Goal: Information Seeking & Learning: Learn about a topic

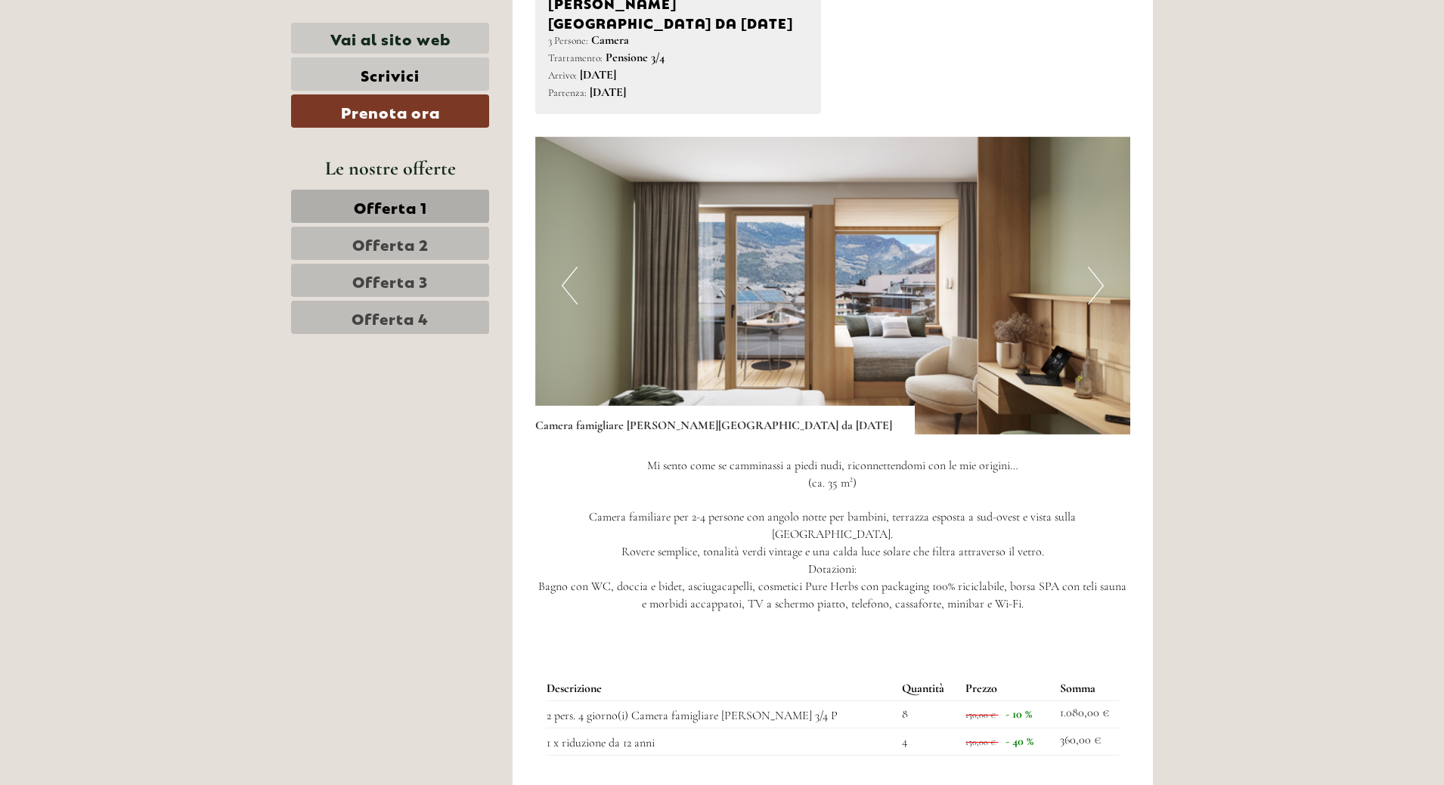
scroll to position [2118, 0]
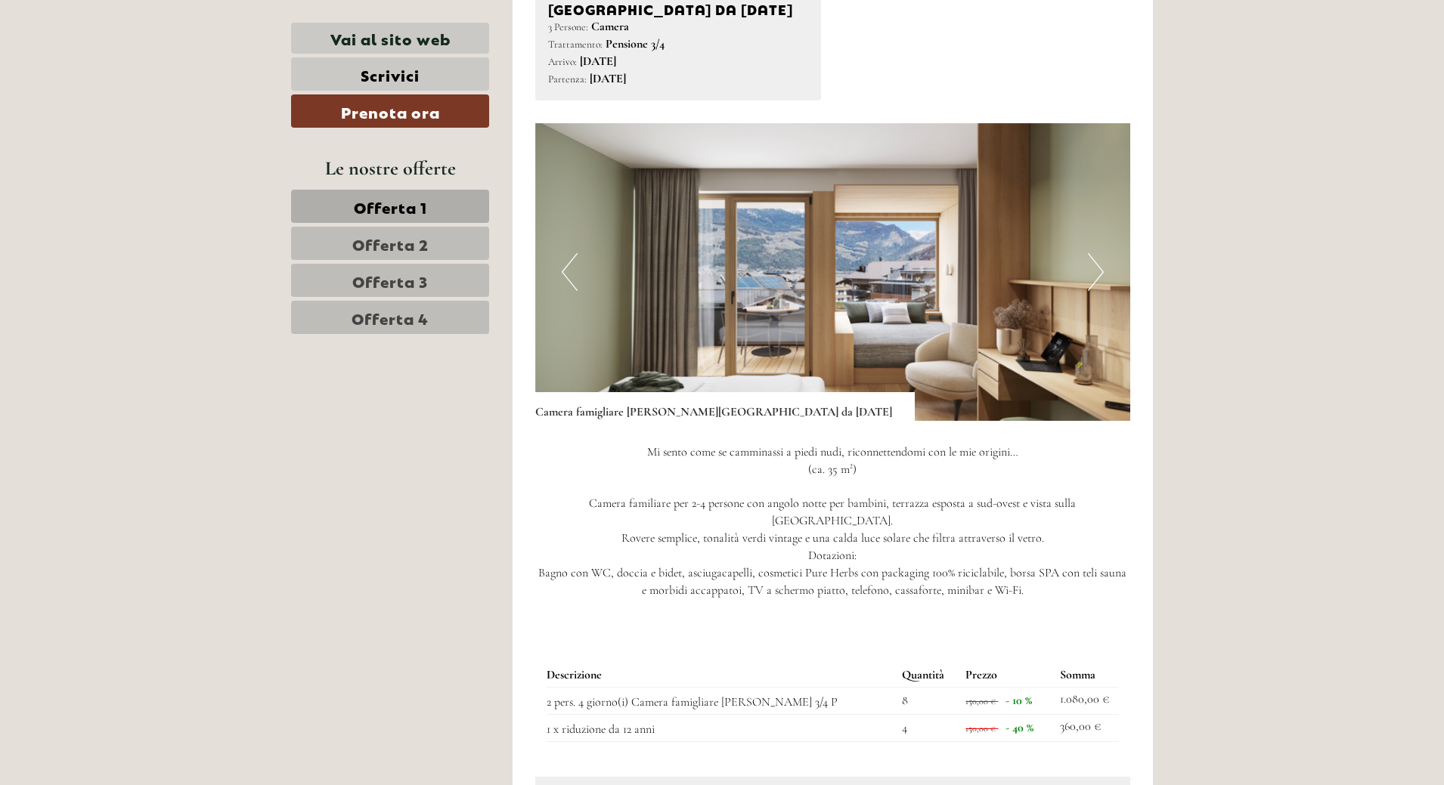
click at [1095, 253] on button "Next" at bounding box center [1096, 272] width 16 height 38
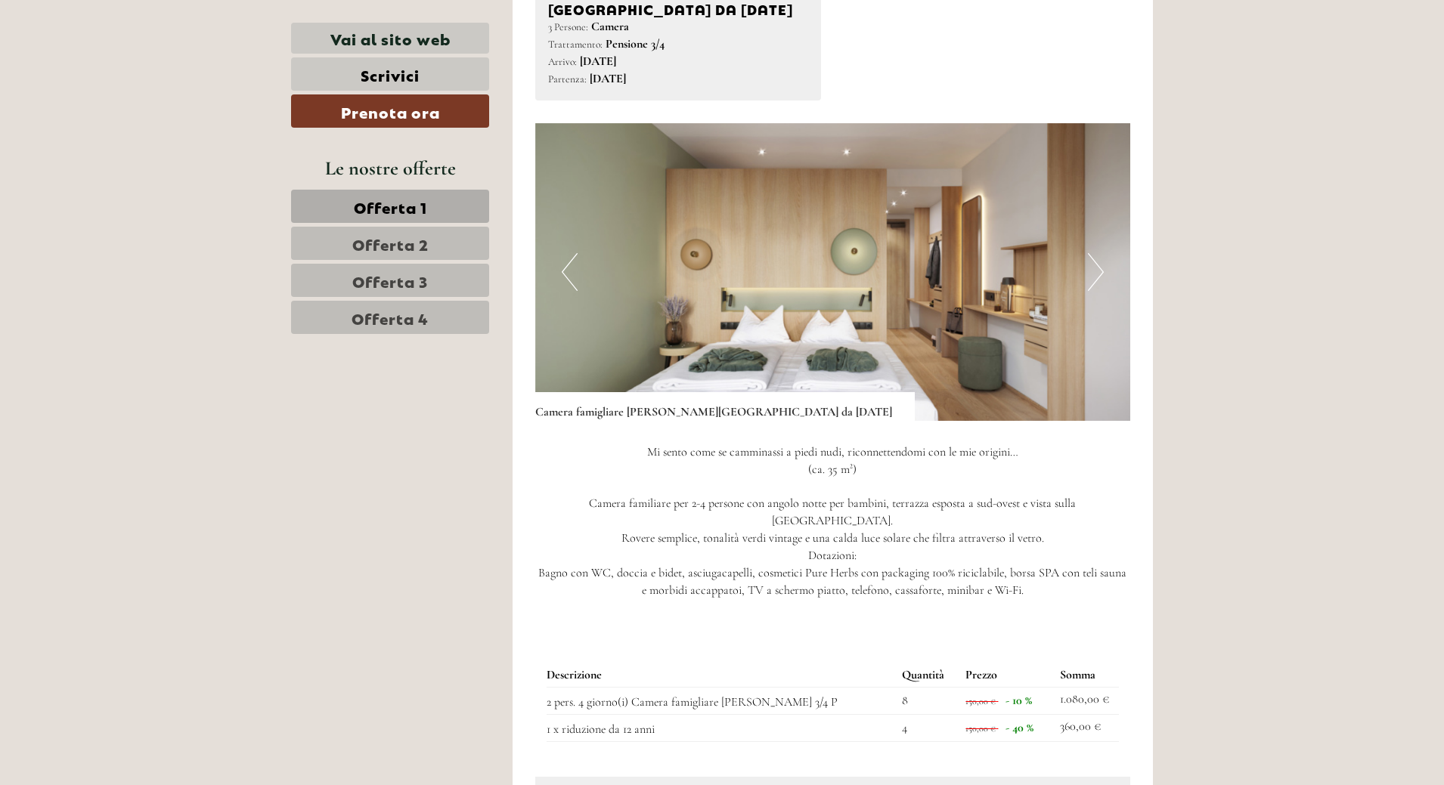
click at [1095, 253] on button "Next" at bounding box center [1096, 272] width 16 height 38
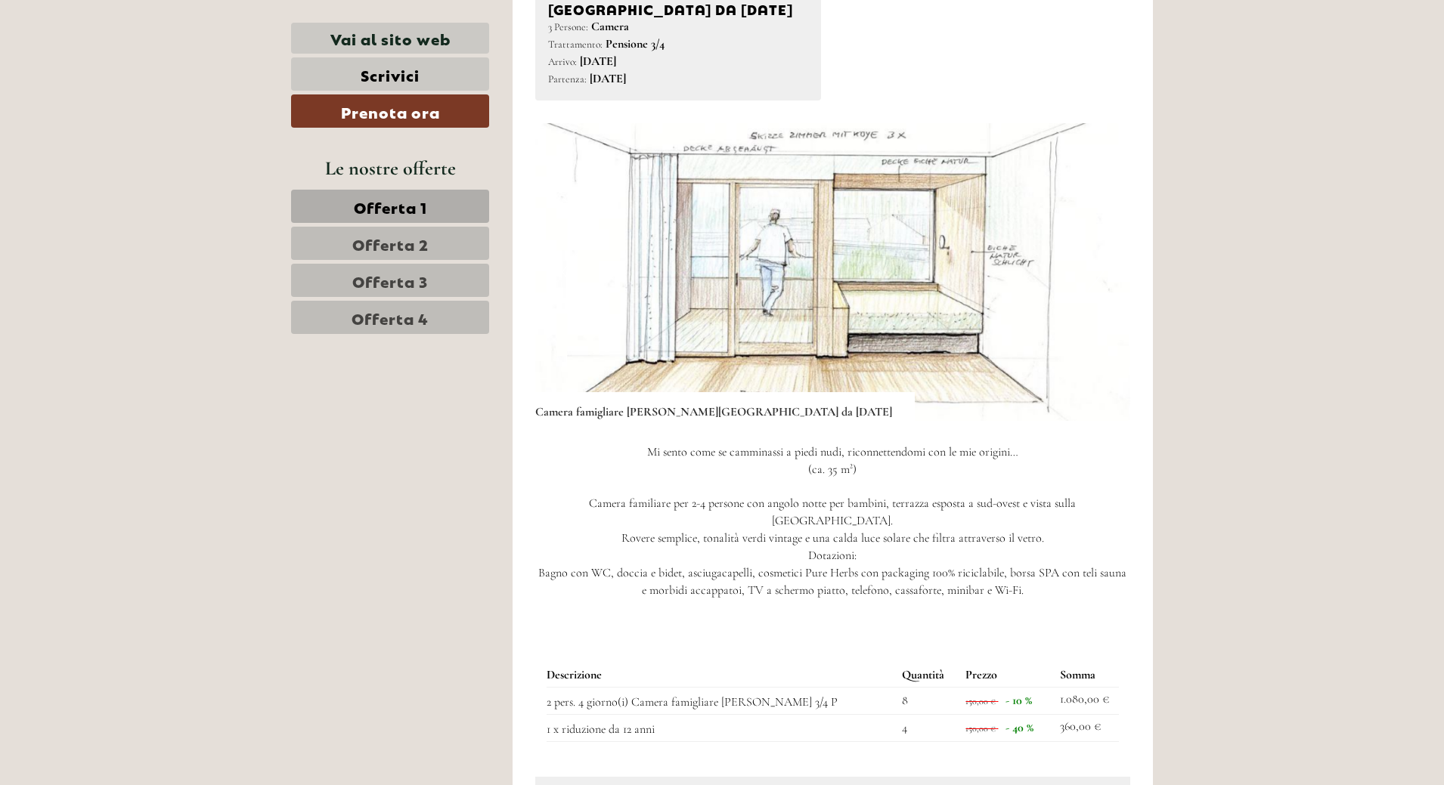
click at [1095, 253] on button "Next" at bounding box center [1096, 272] width 16 height 38
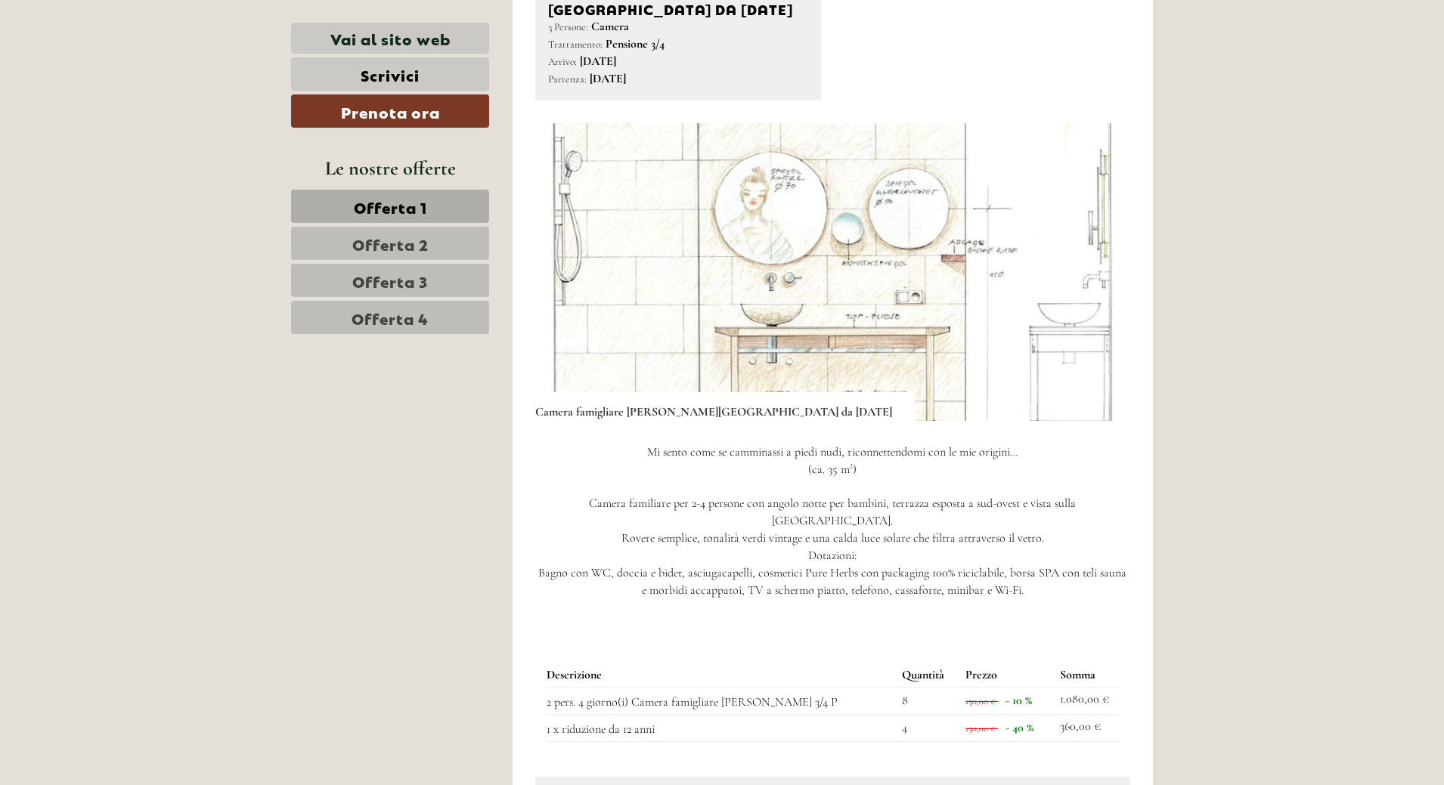
click at [1095, 253] on button "Next" at bounding box center [1096, 272] width 16 height 38
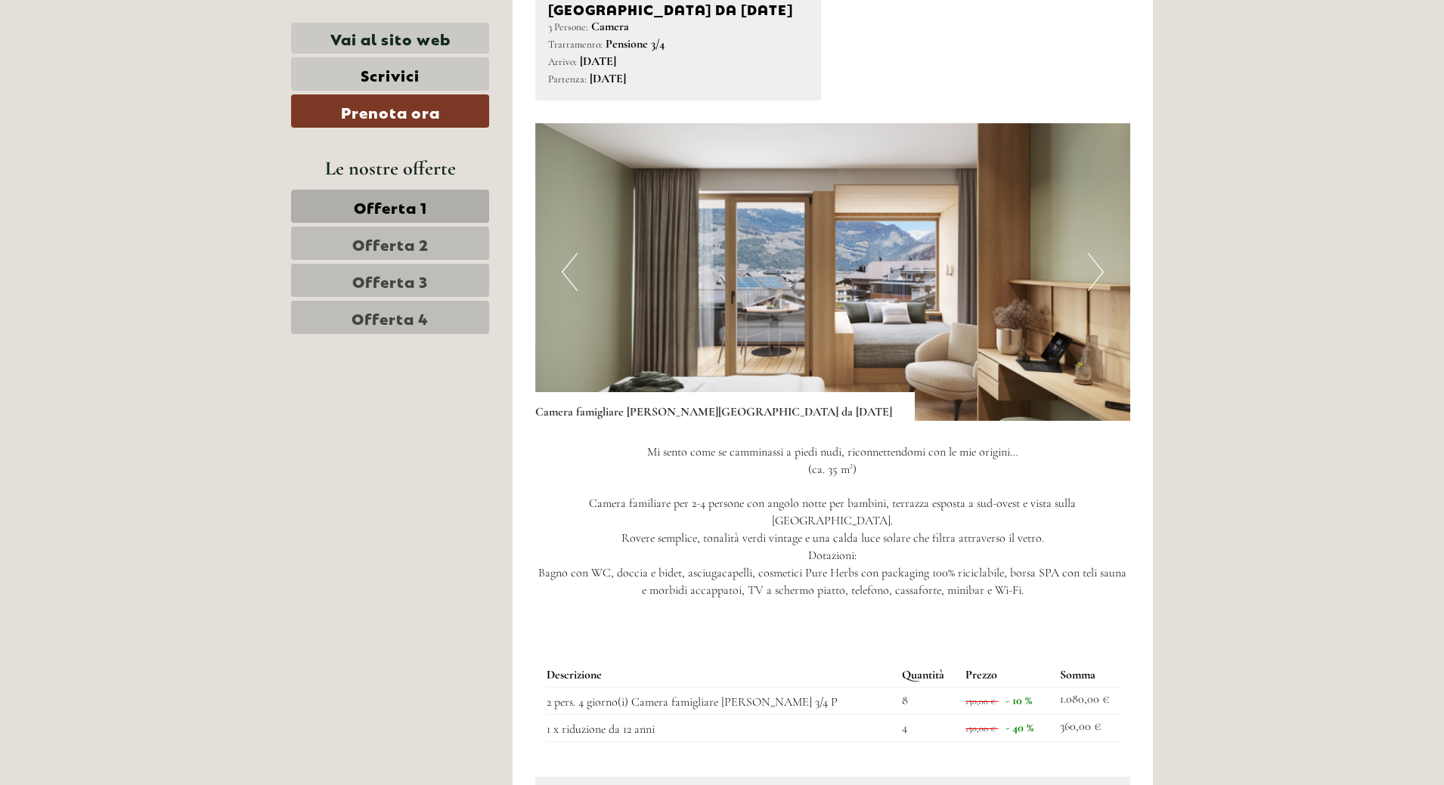
click at [1095, 253] on button "Next" at bounding box center [1096, 272] width 16 height 38
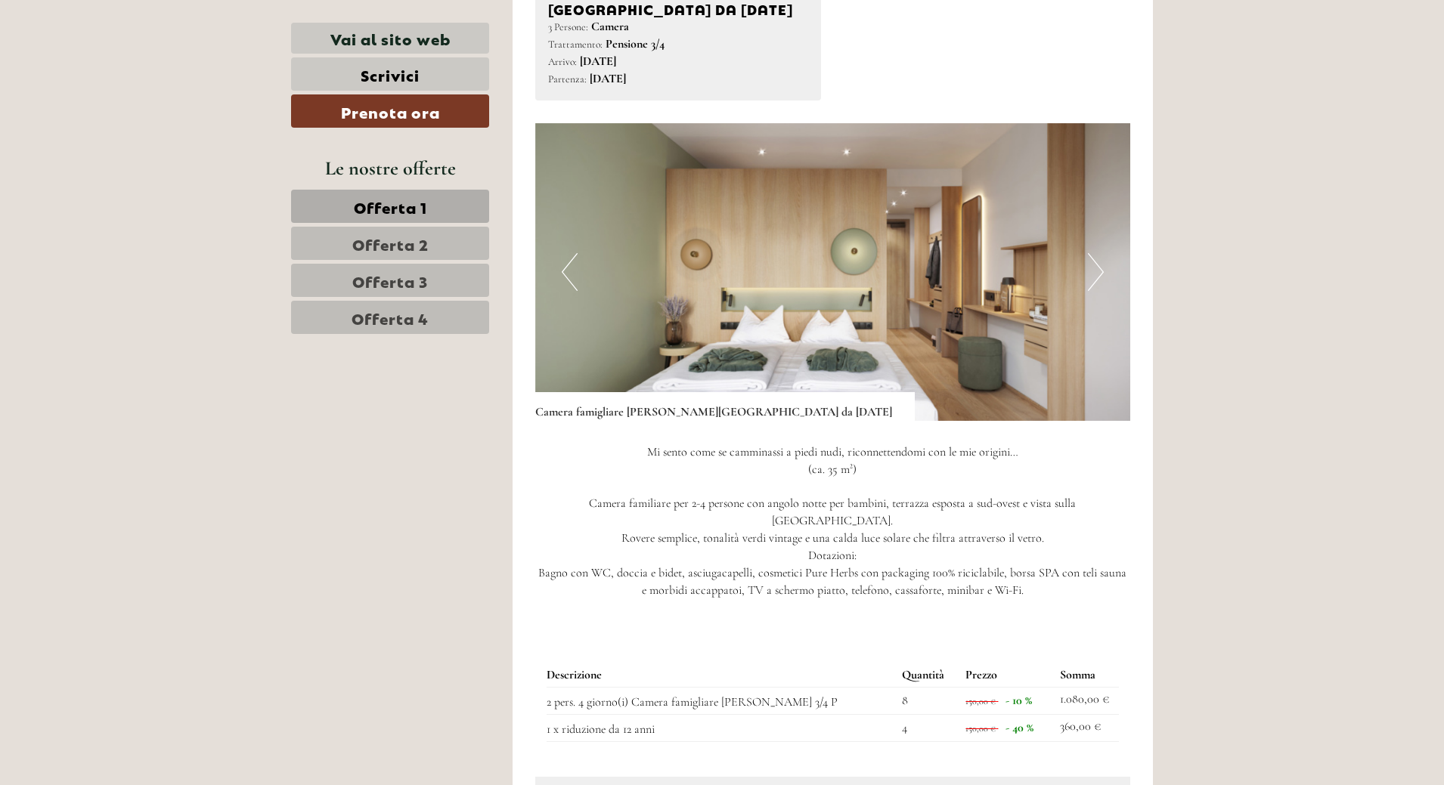
click at [1095, 253] on button "Next" at bounding box center [1096, 272] width 16 height 38
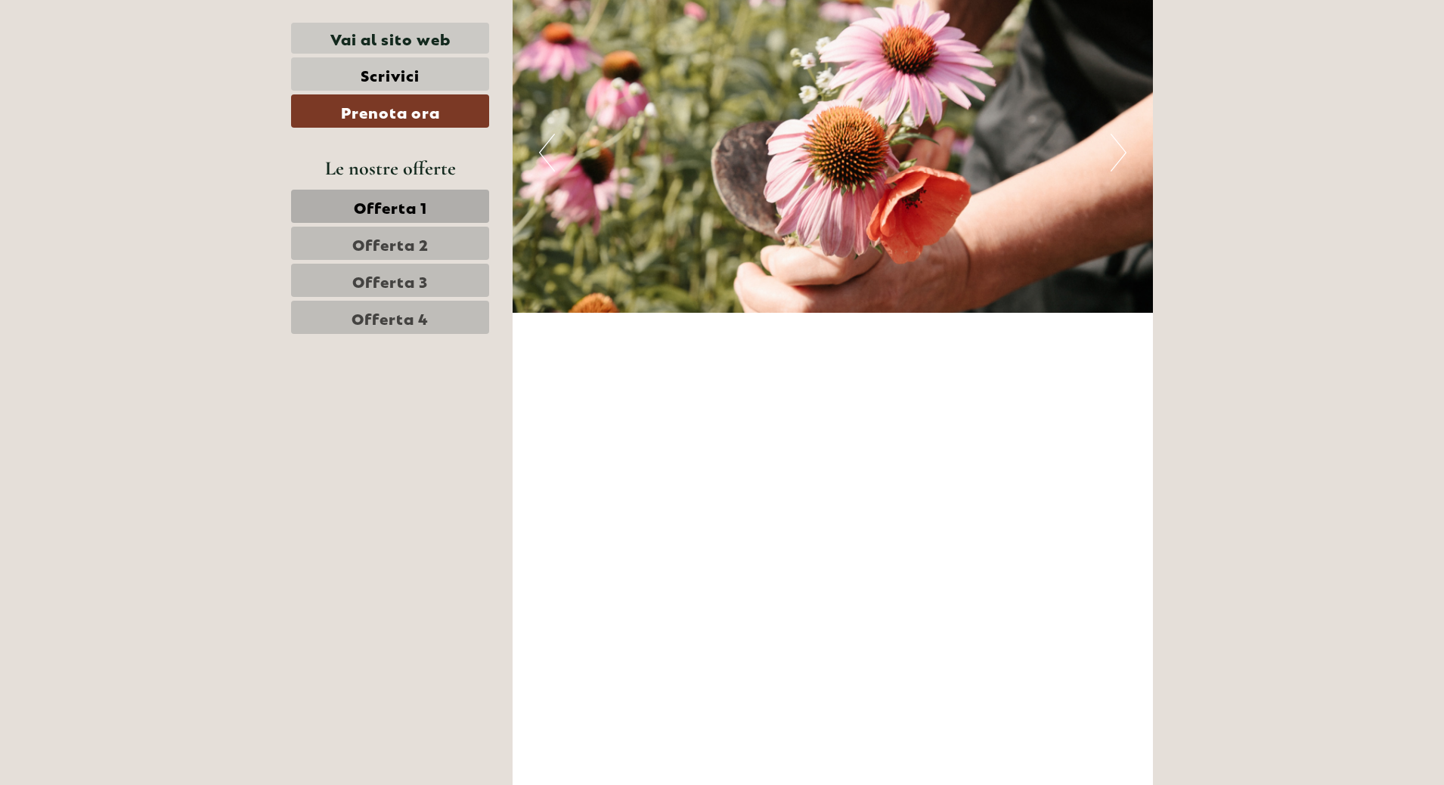
scroll to position [5293, 0]
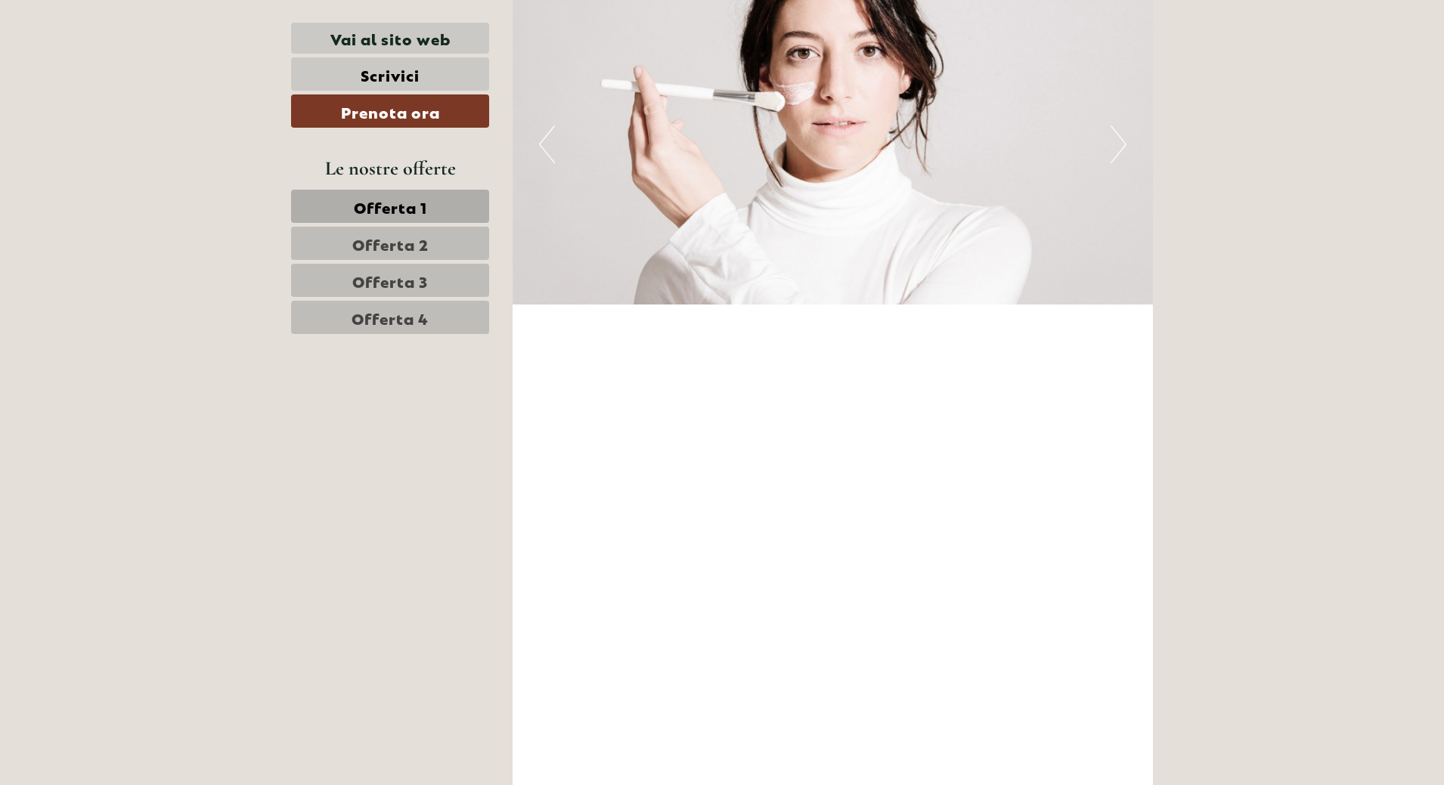
scroll to position [5375, 0]
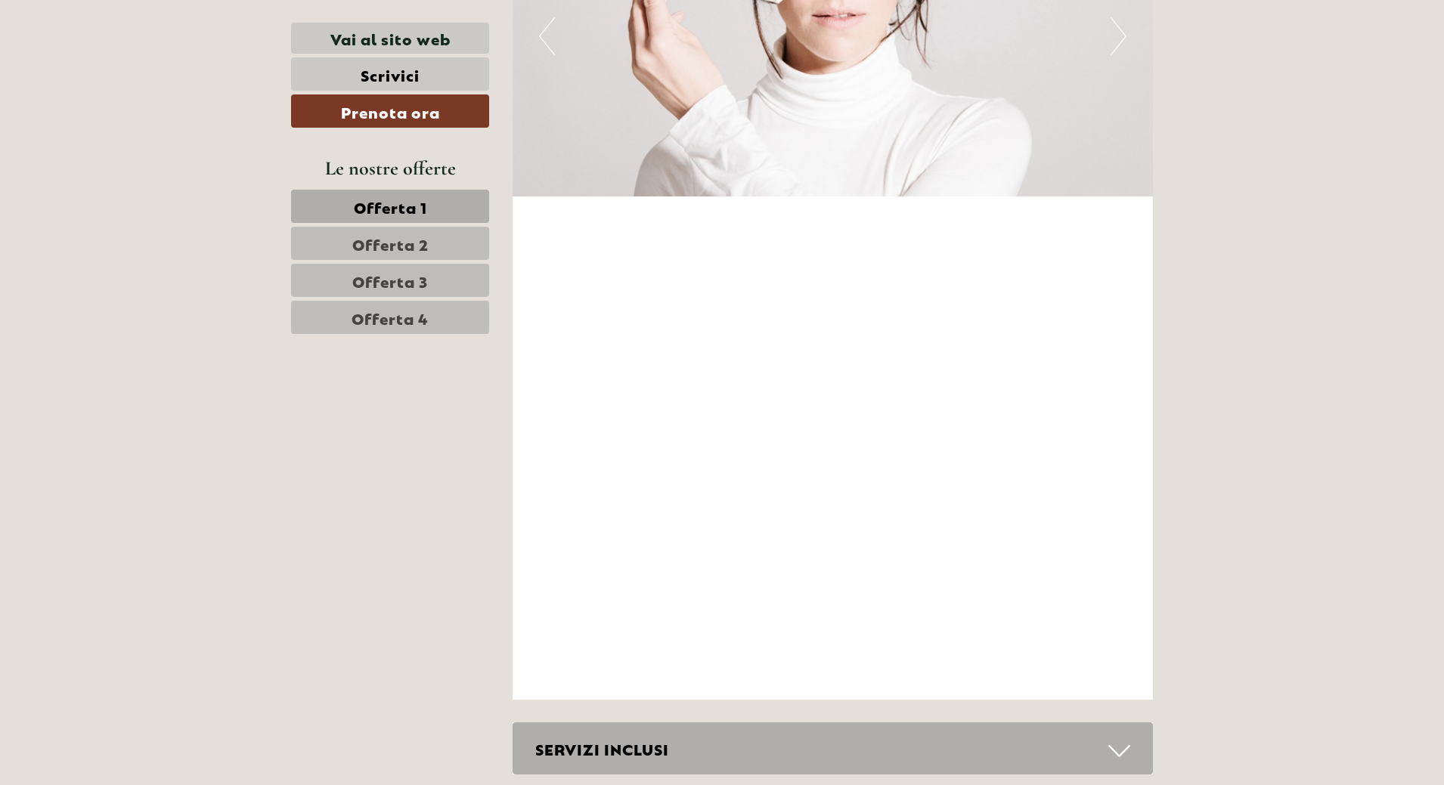
click at [1131, 723] on div "SERVIZI INCLUSI" at bounding box center [833, 749] width 641 height 52
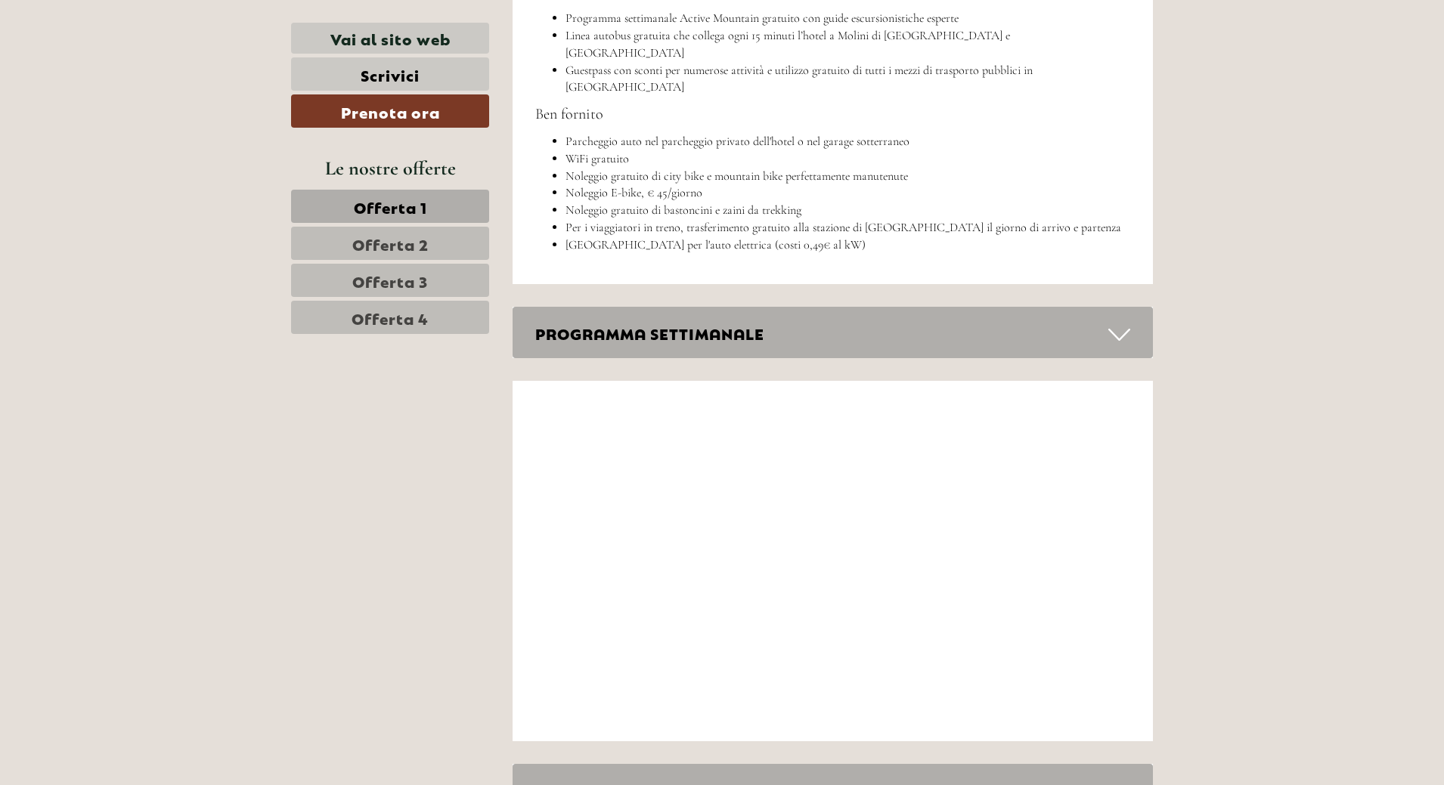
scroll to position [6584, 0]
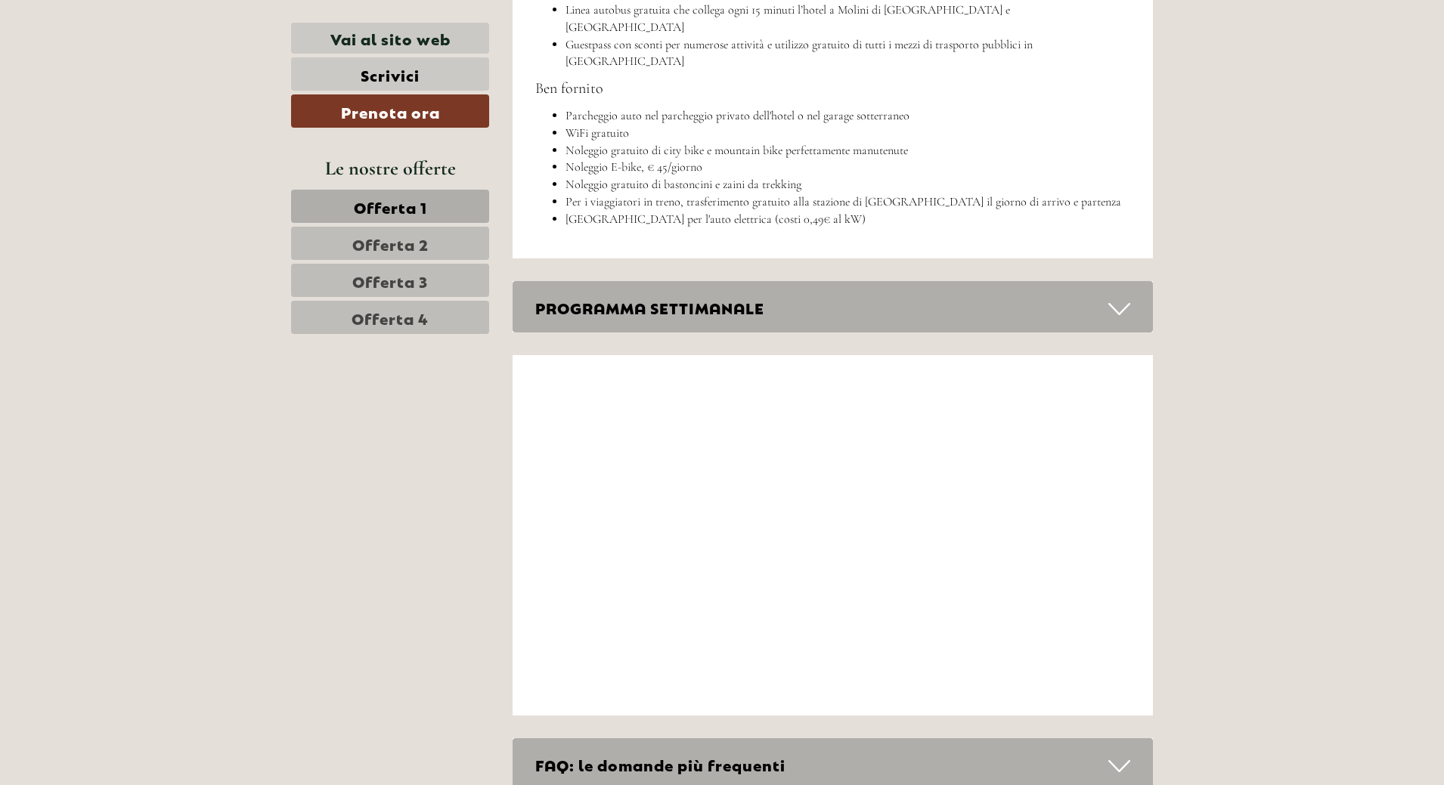
click at [1113, 296] on icon at bounding box center [1119, 309] width 22 height 26
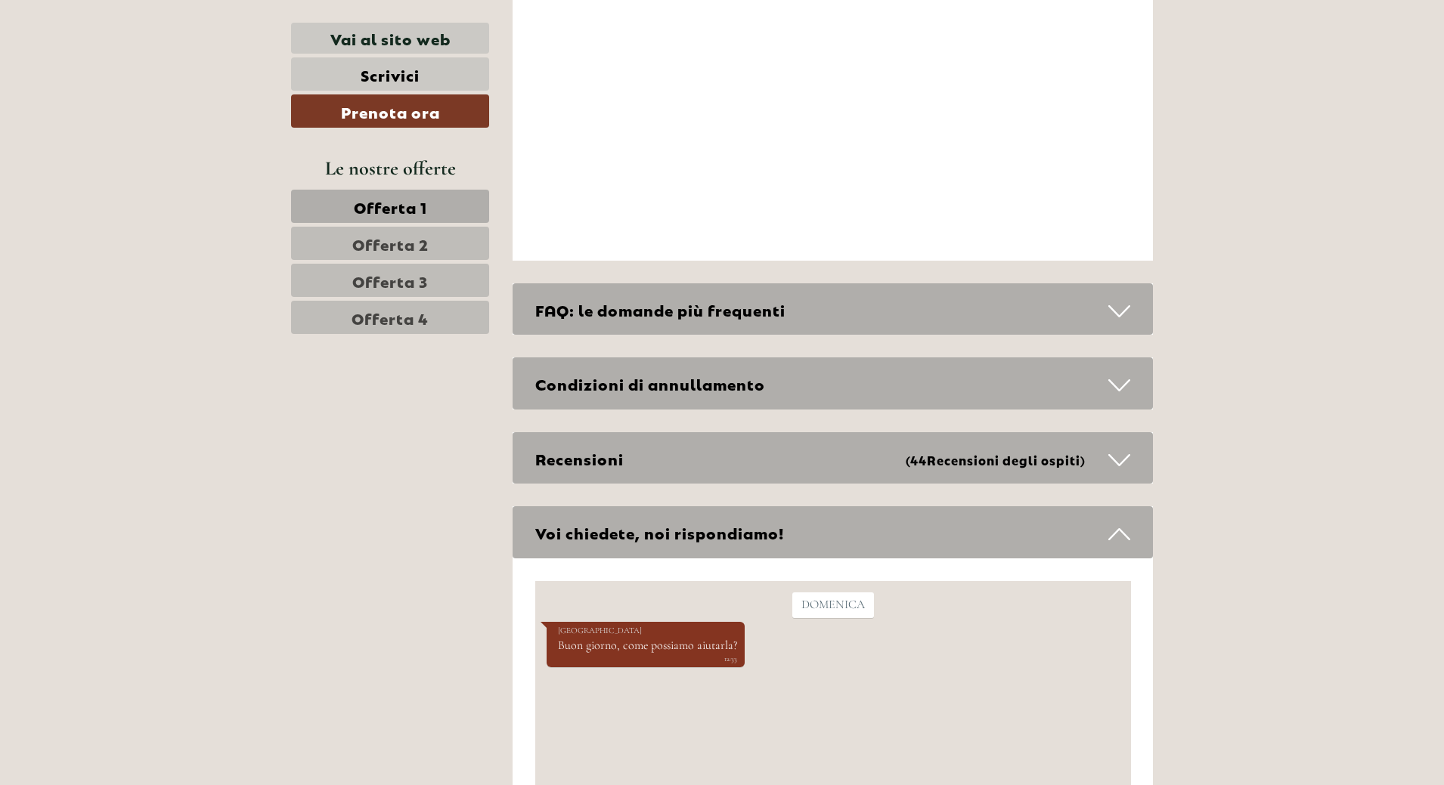
scroll to position [7491, 0]
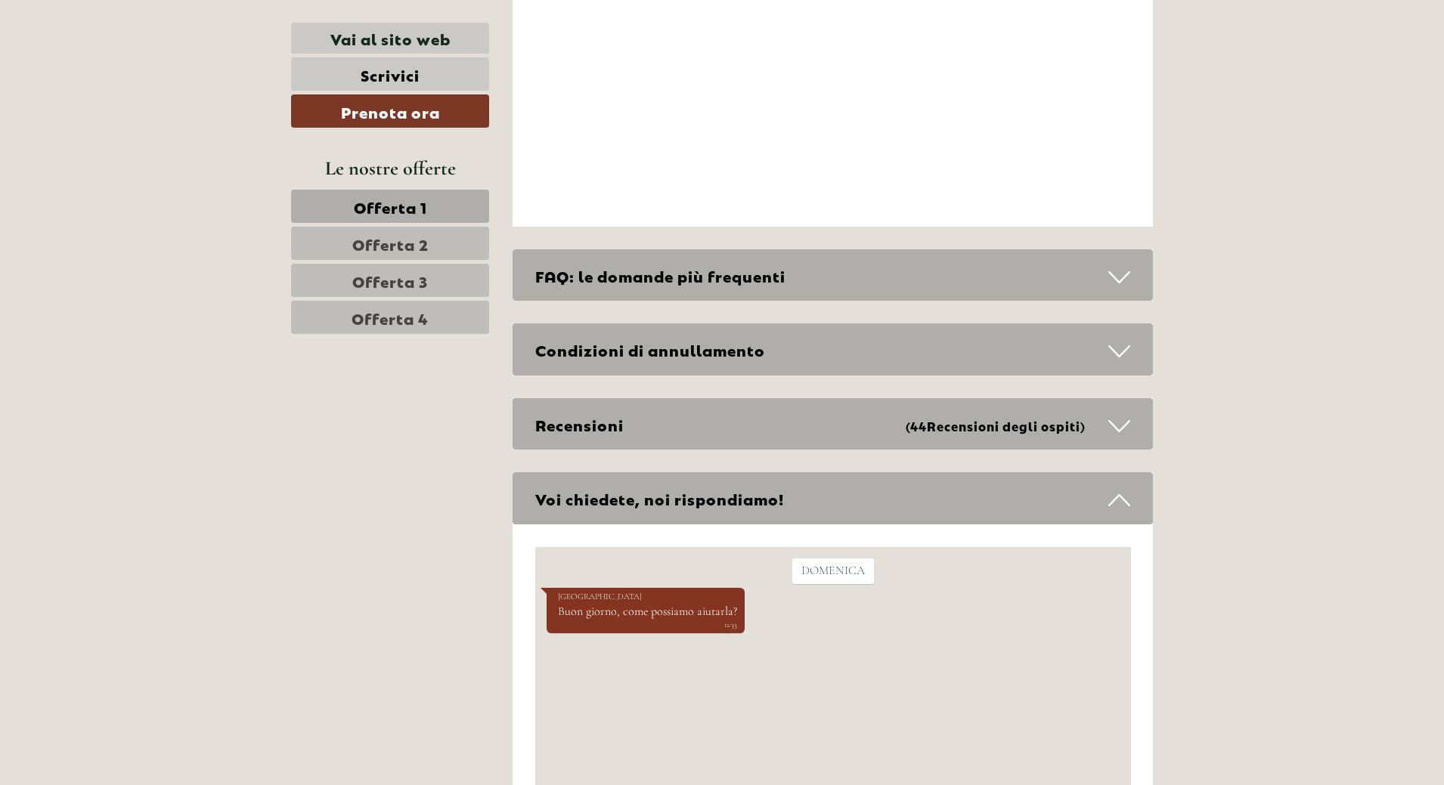
click at [674, 472] on div "Voi chiedete, noi rispondiamo!" at bounding box center [833, 498] width 641 height 52
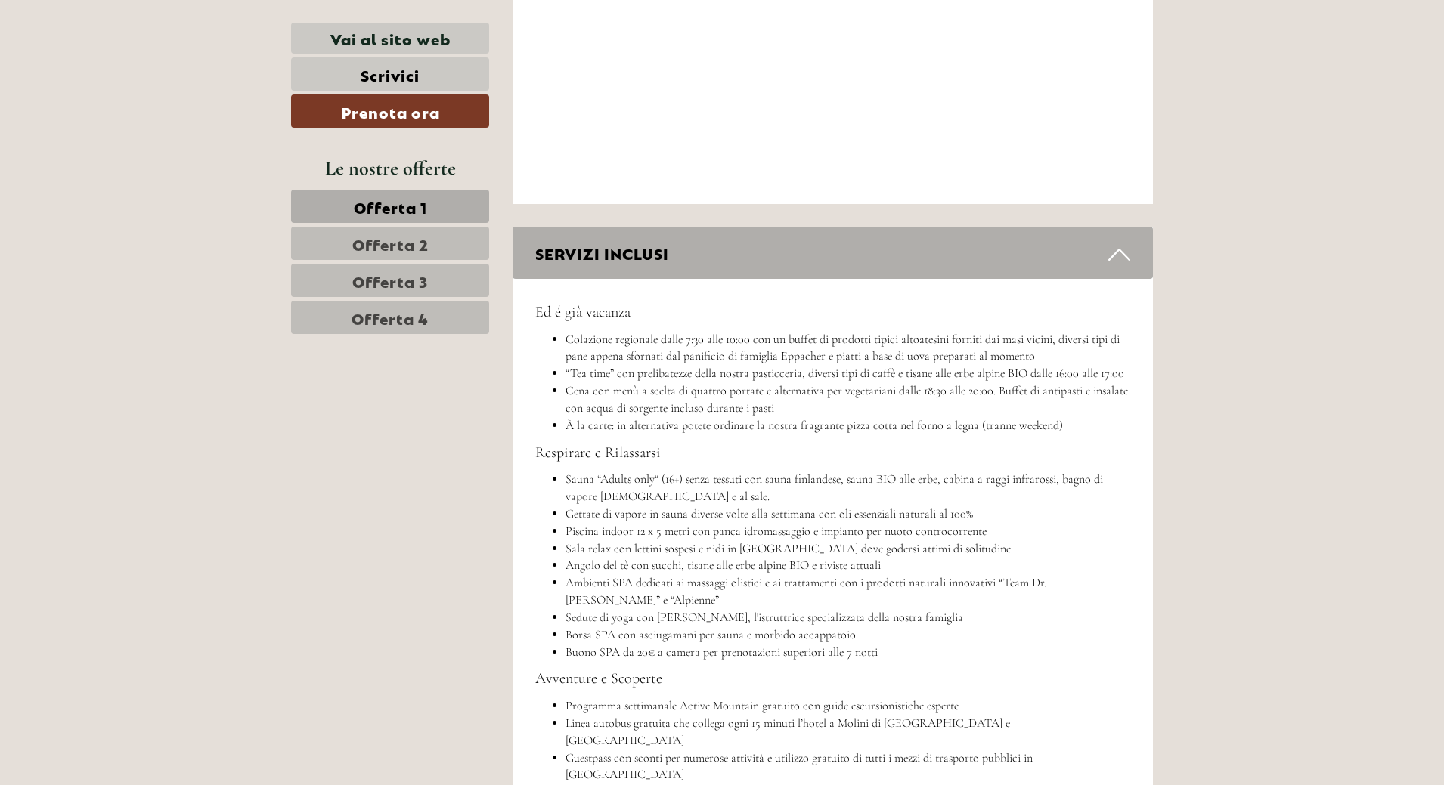
scroll to position [5865, 0]
